Goal: Information Seeking & Learning: Learn about a topic

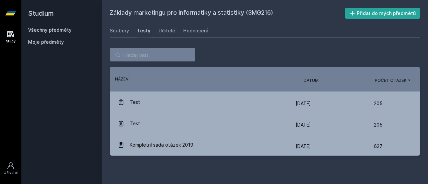
click at [64, 29] on link "Všechny předměty" at bounding box center [49, 30] width 43 height 6
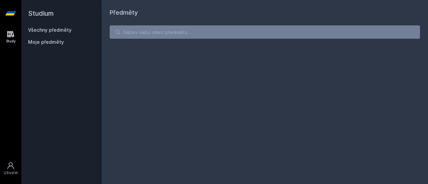
drag, startPoint x: 65, startPoint y: 26, endPoint x: 62, endPoint y: 31, distance: 5.3
click at [62, 31] on div "Studium Všechny předměty Moje předměty" at bounding box center [61, 92] width 80 height 184
click at [62, 31] on link "Všechny předměty" at bounding box center [49, 30] width 43 height 6
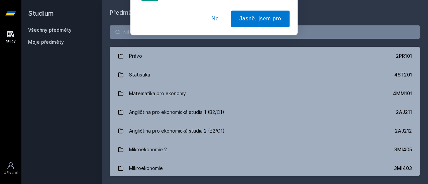
click at [219, 45] on button "Ne" at bounding box center [215, 43] width 24 height 17
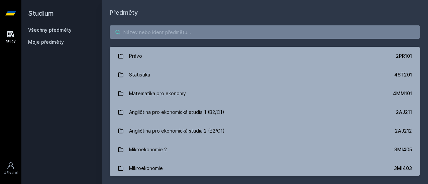
click at [159, 37] on input "search" at bounding box center [265, 31] width 310 height 13
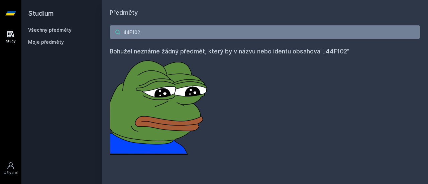
drag, startPoint x: 147, startPoint y: 31, endPoint x: 65, endPoint y: 39, distance: 82.7
click at [65, 39] on div "Studium Všechny předměty Moje předměty Předměty 44F102 Bohužel neznáme žádný př…" at bounding box center [224, 92] width 407 height 184
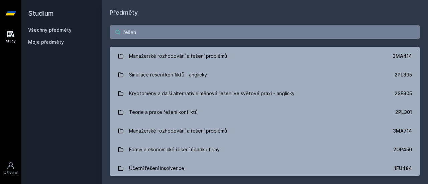
drag, startPoint x: 150, startPoint y: 34, endPoint x: 68, endPoint y: 34, distance: 82.3
click at [68, 34] on div "Studium Všechny předměty Moje předměty Předměty řešen Manažerské rozhodování a …" at bounding box center [224, 92] width 407 height 184
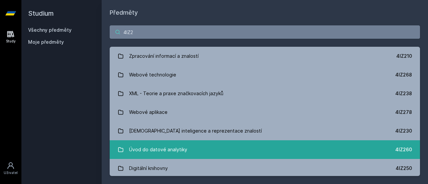
type input "4IZ2"
click at [143, 153] on div "Úvod do datové analytiky" at bounding box center [158, 149] width 58 height 13
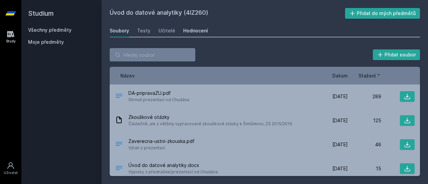
click at [191, 24] on link "Hodnocení" at bounding box center [195, 30] width 25 height 13
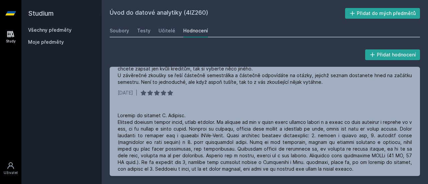
scroll to position [452, 0]
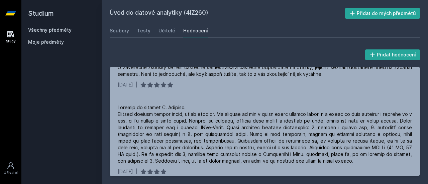
click at [65, 28] on link "Všechny předměty" at bounding box center [49, 30] width 43 height 6
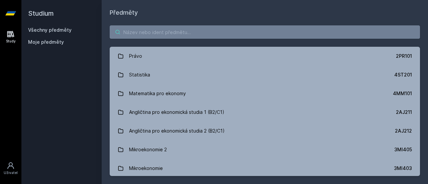
click at [131, 27] on input "search" at bounding box center [265, 31] width 310 height 13
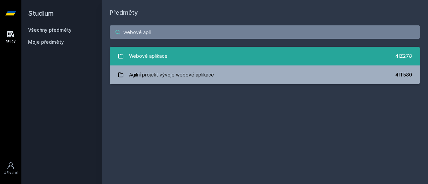
type input "webové apli"
click at [139, 56] on div "Webové aplikace" at bounding box center [148, 56] width 38 height 13
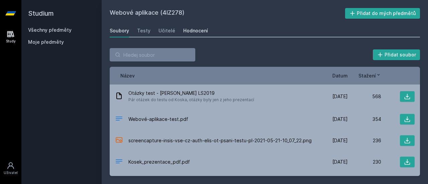
click at [189, 24] on link "Hodnocení" at bounding box center [195, 30] width 25 height 13
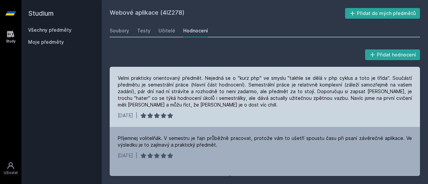
scroll to position [44, 0]
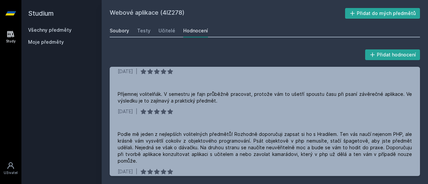
click at [118, 29] on div "Soubory" at bounding box center [119, 30] width 19 height 7
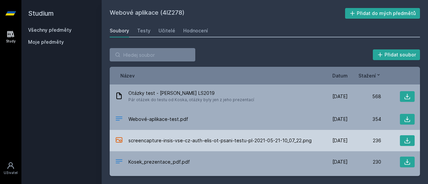
scroll to position [20, 0]
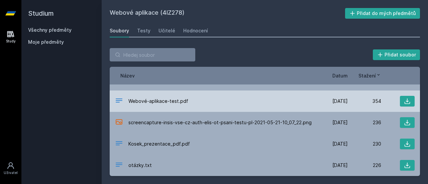
click at [398, 93] on div "Webové-aplikace-test.pdf [DATE] [DATE] 354" at bounding box center [265, 101] width 310 height 21
click at [405, 100] on icon at bounding box center [407, 101] width 7 height 7
click at [404, 98] on icon at bounding box center [407, 101] width 7 height 7
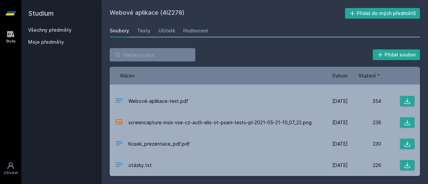
click at [263, 52] on div "Přidat soubor" at bounding box center [265, 54] width 310 height 13
click at [64, 30] on link "Všechny předměty" at bounding box center [49, 30] width 43 height 6
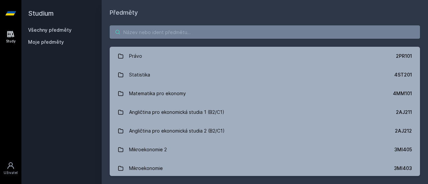
click at [136, 30] on input "search" at bounding box center [265, 31] width 310 height 13
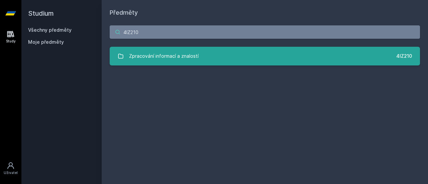
type input "4IZ210"
click at [162, 53] on div "Zpracování informací a znalostí" at bounding box center [164, 56] width 70 height 13
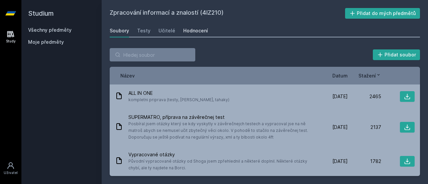
click at [187, 30] on div "Hodnocení" at bounding box center [195, 30] width 25 height 7
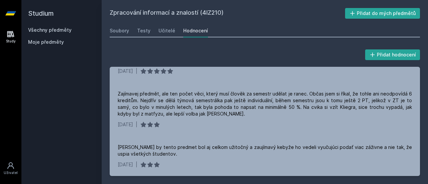
scroll to position [460, 0]
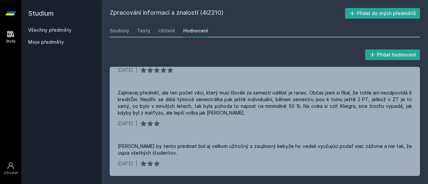
click at [185, 149] on div "[PERSON_NAME] by tento predmet bol aj celkom užitočný a zaujímavý kebyže ho ved…" at bounding box center [265, 155] width 310 height 40
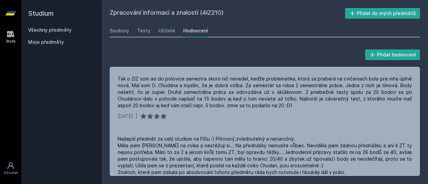
scroll to position [829, 0]
click at [72, 29] on div "Všechny předměty" at bounding box center [61, 30] width 67 height 7
click at [67, 29] on link "Všechny předměty" at bounding box center [49, 30] width 43 height 6
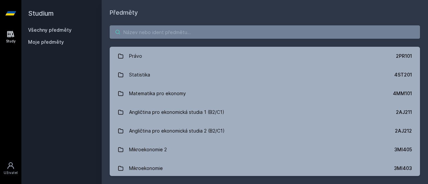
click at [127, 28] on input "search" at bounding box center [265, 31] width 310 height 13
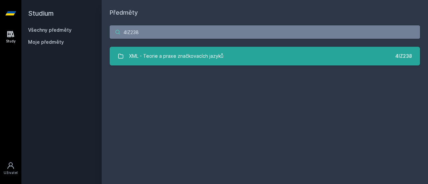
type input "4IZ238"
click at [132, 60] on div "XML - Teorie a praxe značkovacích jazyků" at bounding box center [176, 56] width 94 height 13
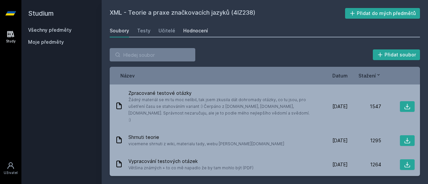
click at [196, 33] on div "Hodnocení" at bounding box center [195, 30] width 25 height 7
